Goal: Find specific page/section: Find specific page/section

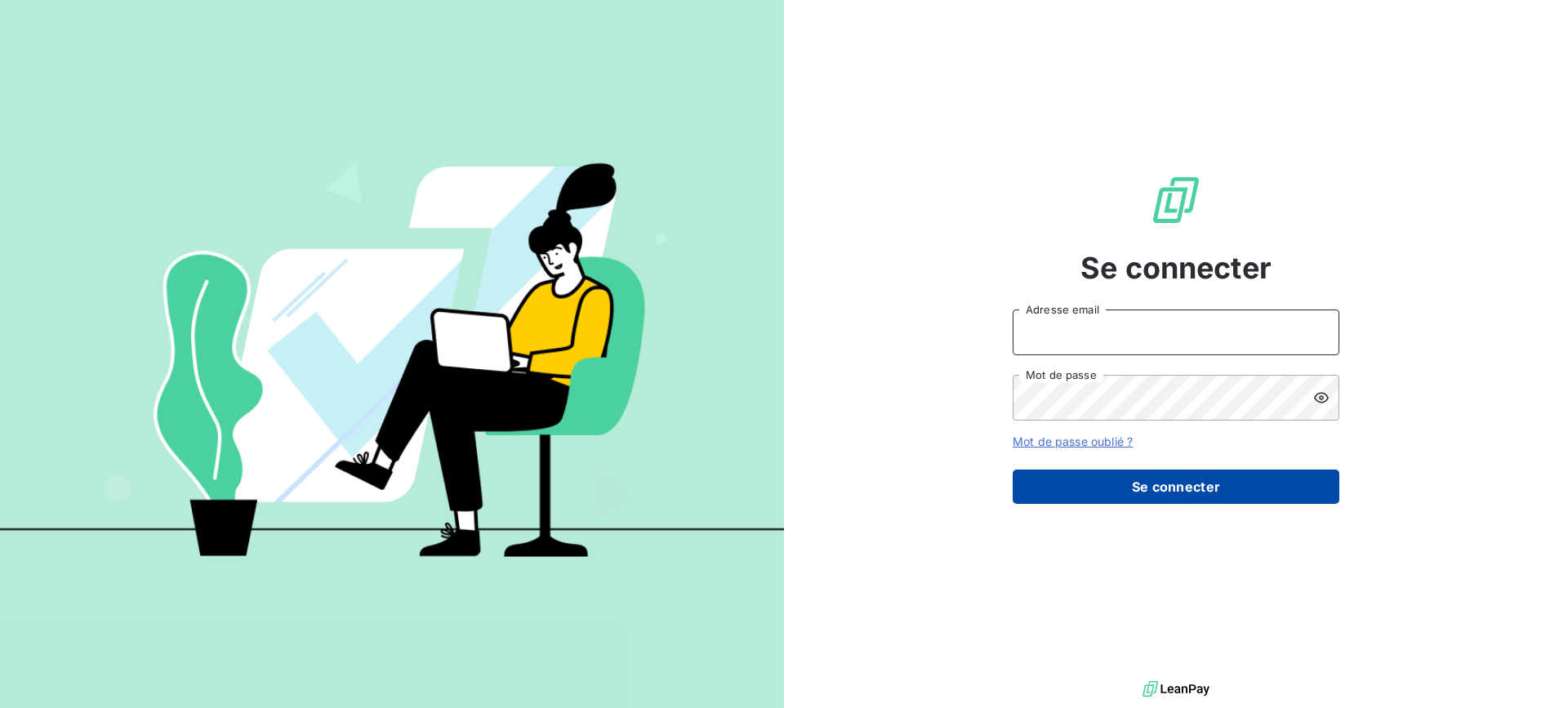
type input "[EMAIL_ADDRESS][DOMAIN_NAME]"
click at [1195, 484] on button "Se connecter" at bounding box center [1175, 486] width 327 height 34
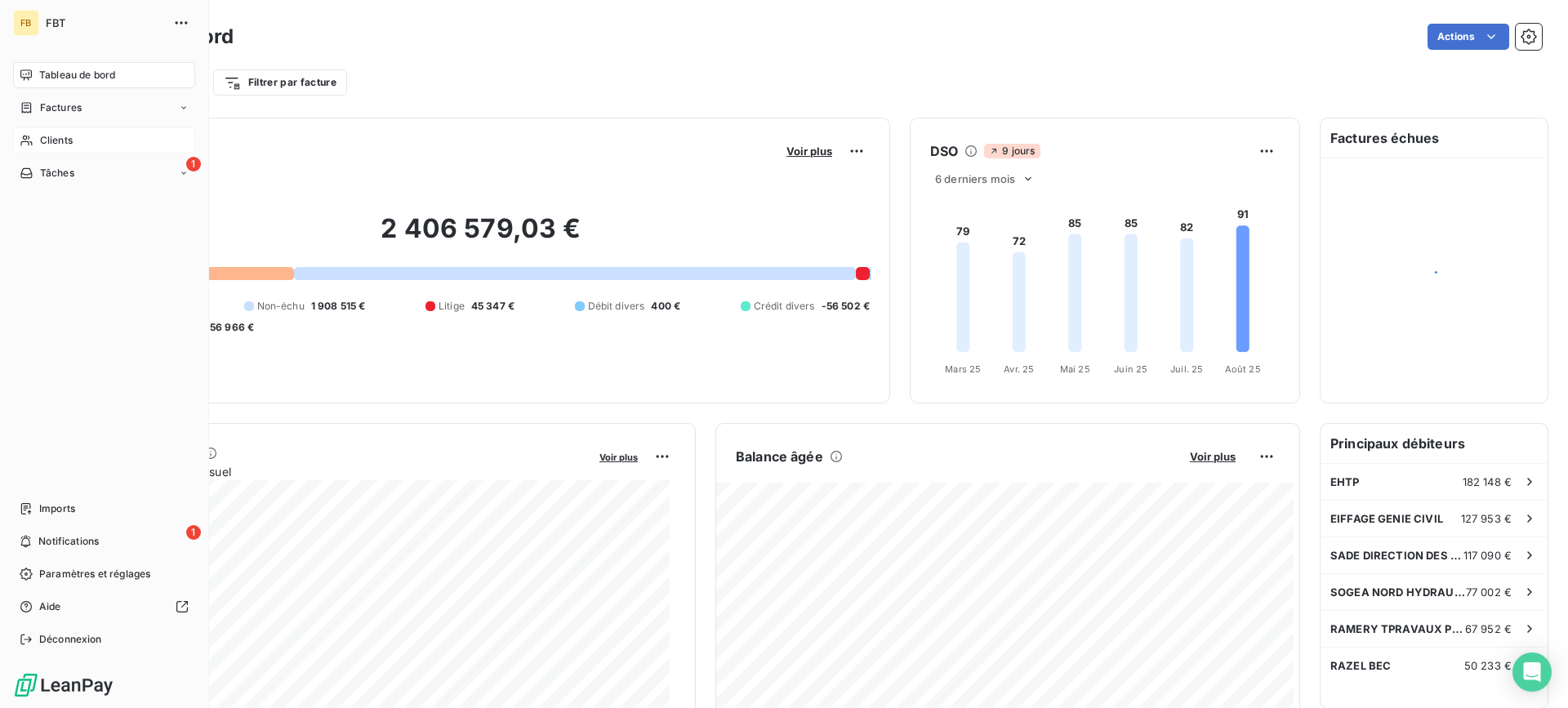
click at [54, 148] on div "Clients" at bounding box center [104, 140] width 182 height 26
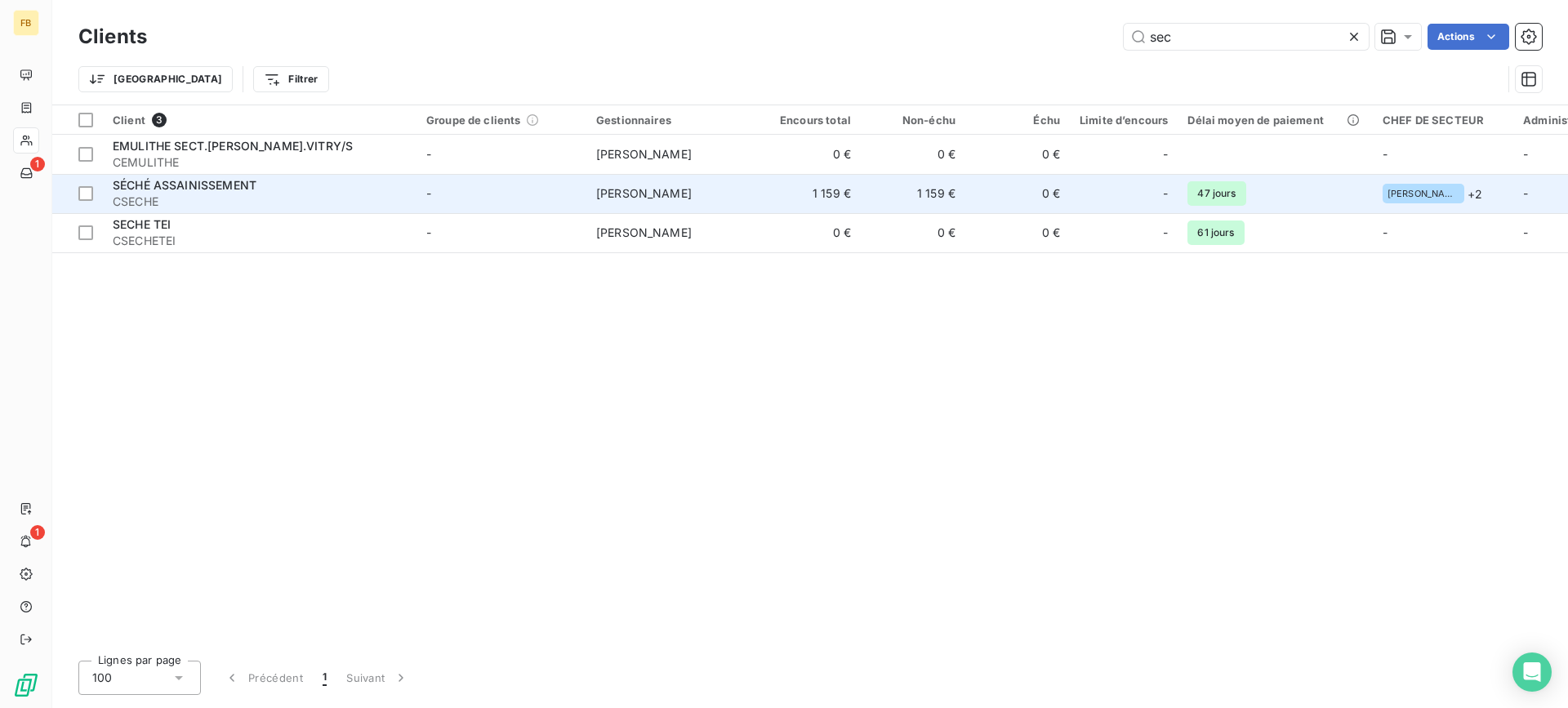
type input "sec"
click at [325, 196] on span "CSECHE" at bounding box center [260, 202] width 294 height 17
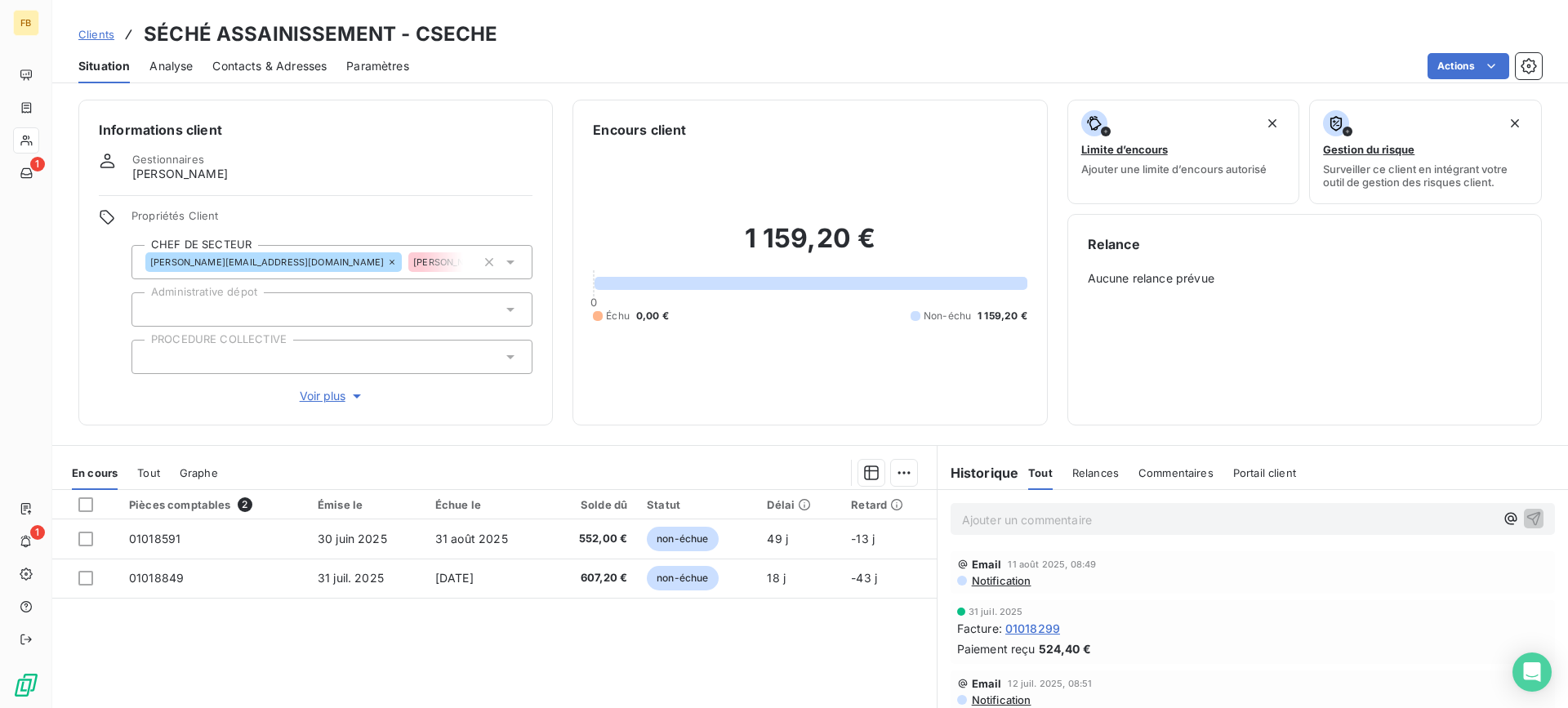
click at [243, 60] on span "Contacts & Adresses" at bounding box center [269, 66] width 114 height 17
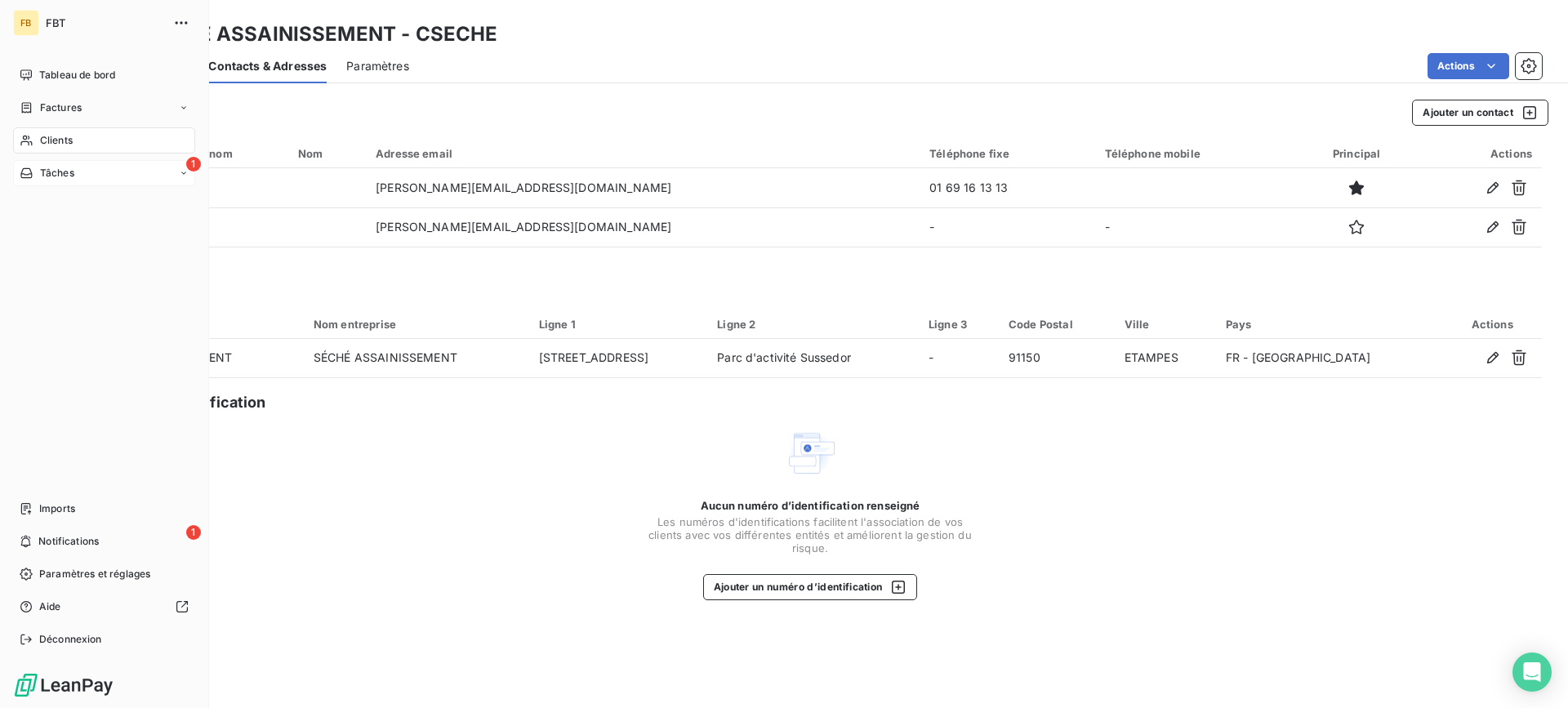
click at [29, 174] on icon at bounding box center [26, 173] width 12 height 10
